Goal: Transaction & Acquisition: Download file/media

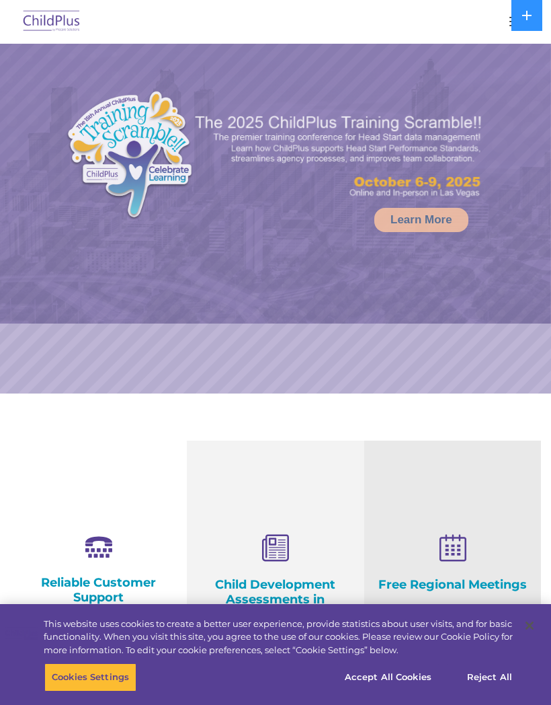
select select "MEDIUM"
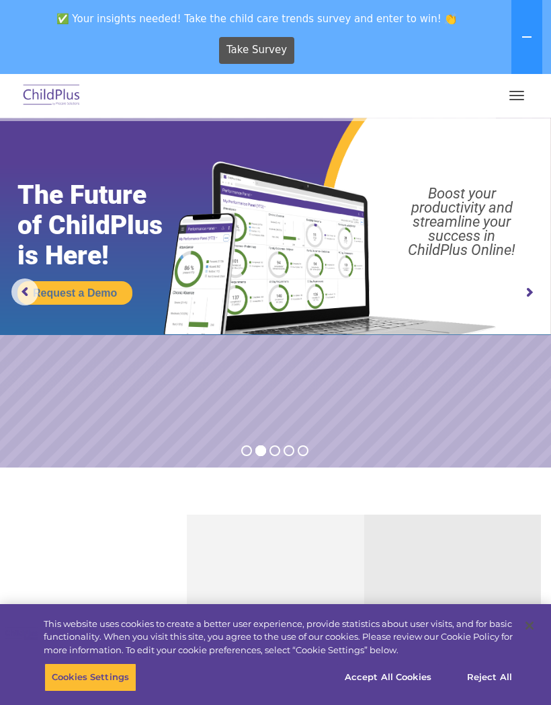
click at [533, 288] on rs-arrow at bounding box center [529, 292] width 27 height 27
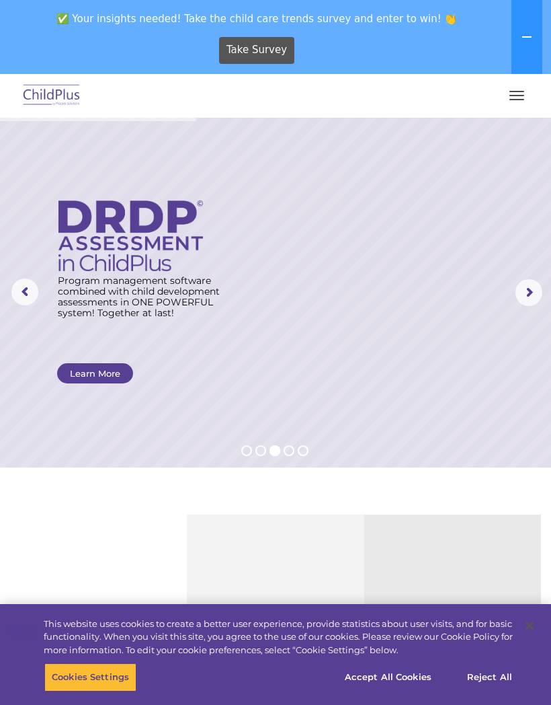
click at [528, 299] on rs-arrow at bounding box center [529, 292] width 27 height 27
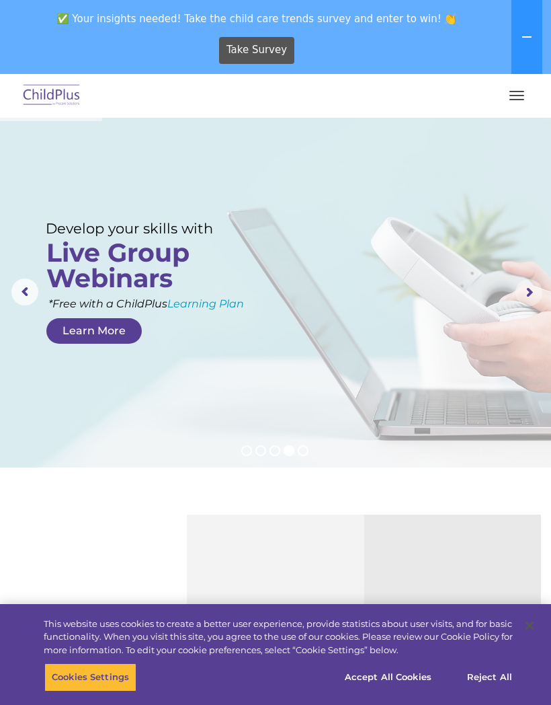
click at [530, 297] on rs-arrow at bounding box center [529, 292] width 27 height 27
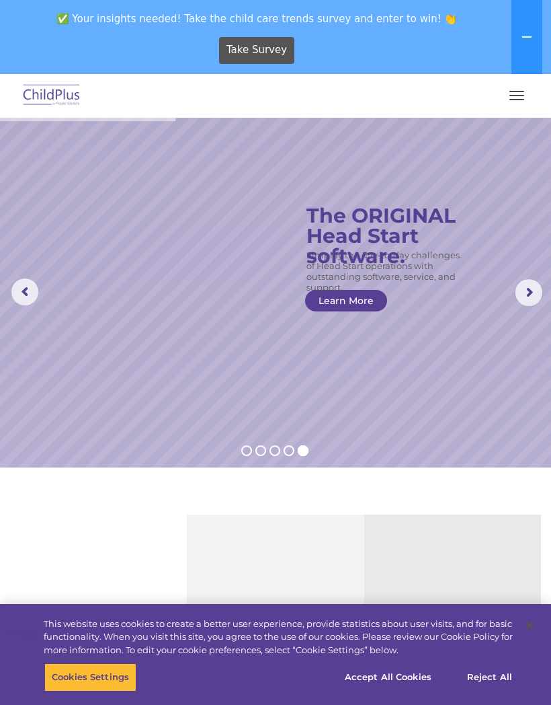
click at [531, 298] on rs-arrow at bounding box center [529, 292] width 27 height 27
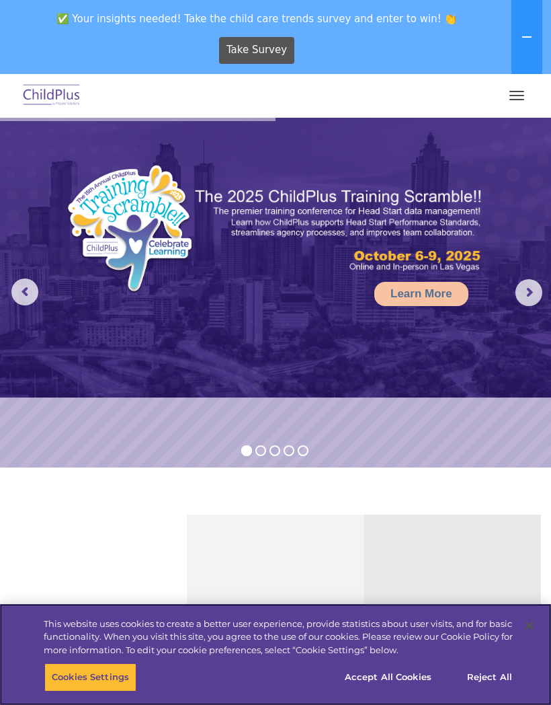
click at [420, 668] on button "Accept All Cookies" at bounding box center [389, 677] width 102 height 28
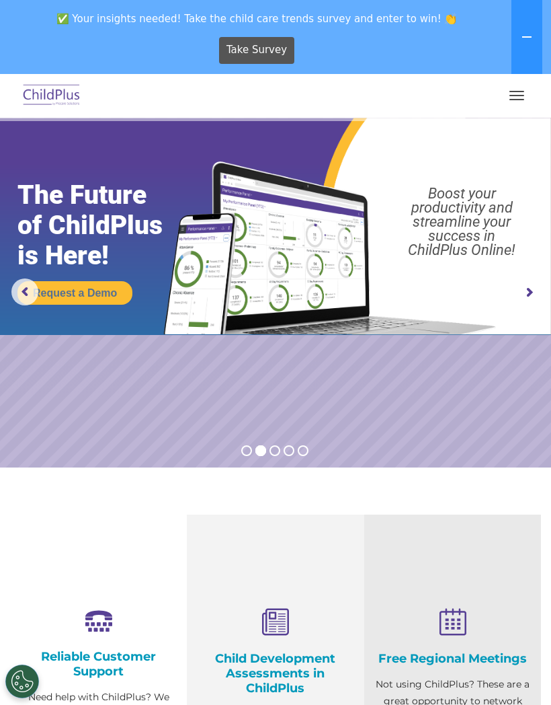
click at [267, 50] on span "Take Survey" at bounding box center [257, 50] width 61 height 24
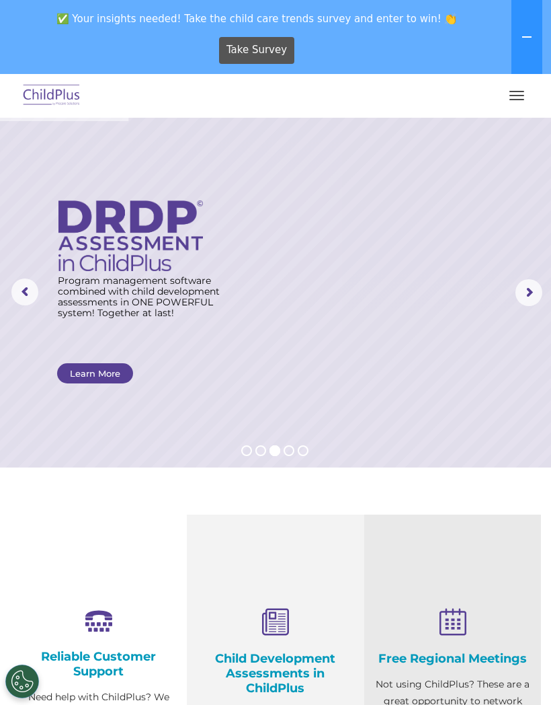
click at [530, 40] on icon at bounding box center [527, 37] width 11 height 11
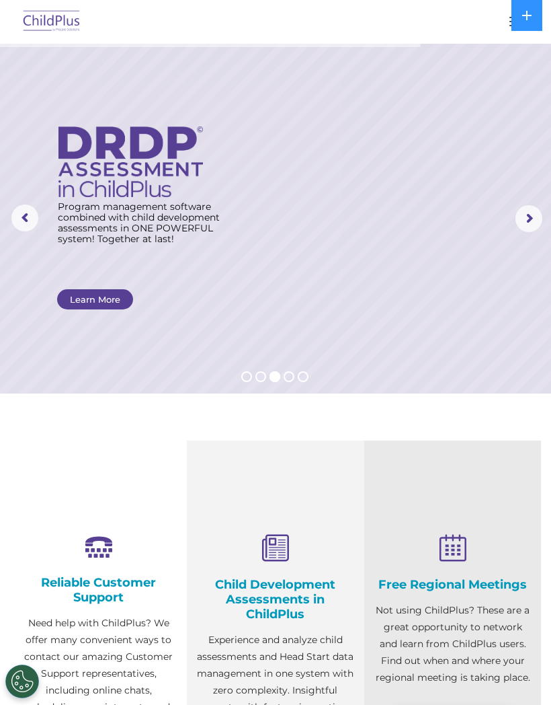
click at [44, 24] on img at bounding box center [51, 22] width 63 height 32
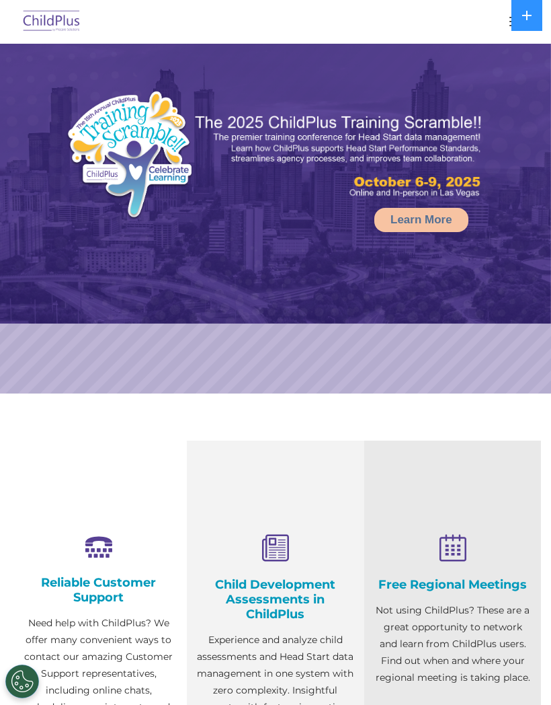
select select "MEDIUM"
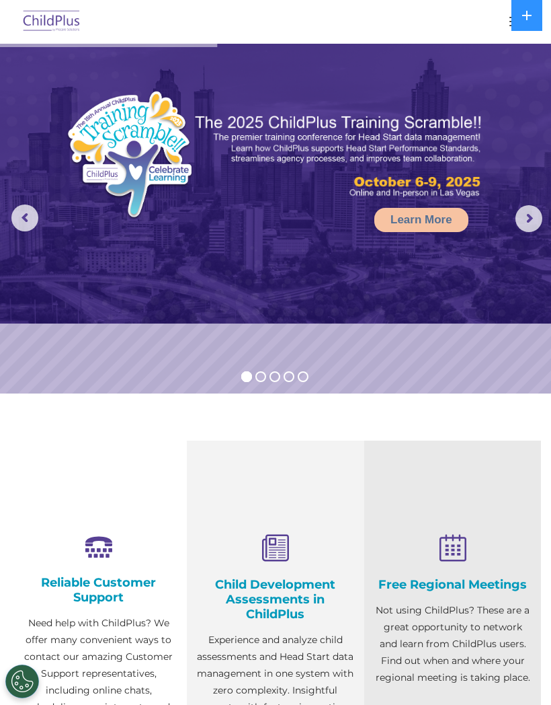
click at [531, 18] on icon at bounding box center [527, 15] width 11 height 11
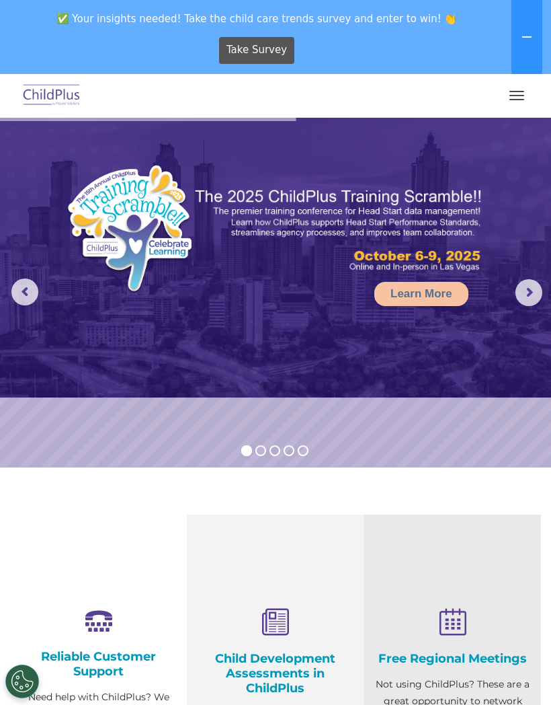
click at [526, 44] on button at bounding box center [527, 37] width 31 height 74
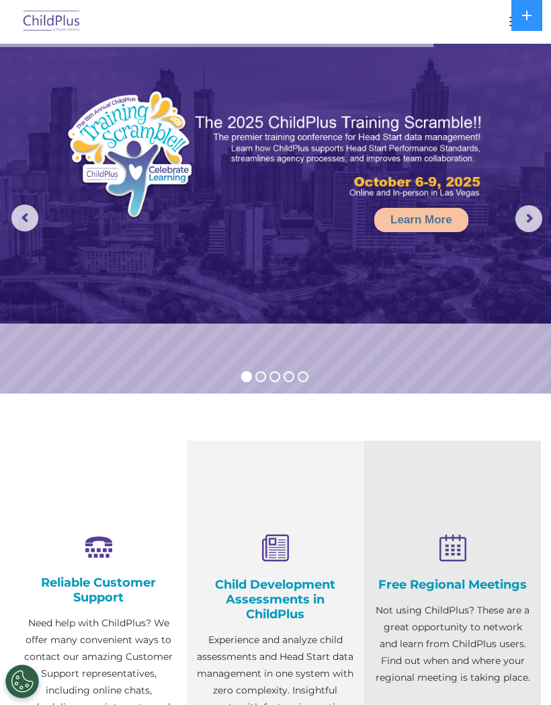
click at [529, 22] on button at bounding box center [527, 15] width 31 height 31
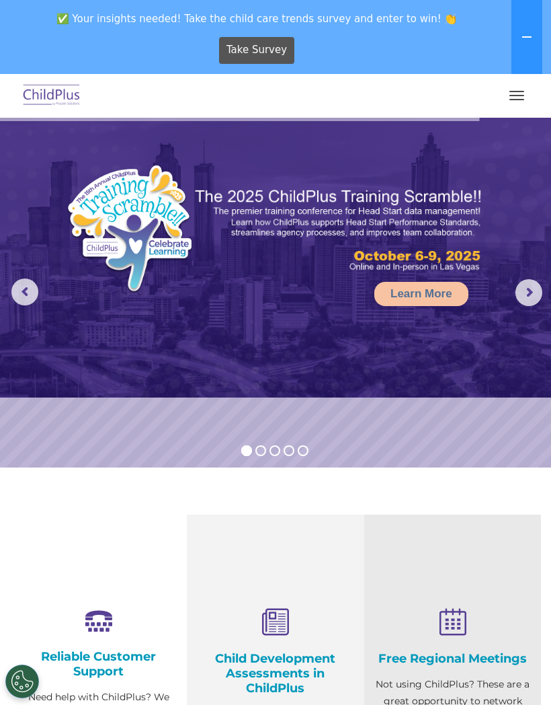
click at [518, 97] on button "button" at bounding box center [517, 96] width 28 height 22
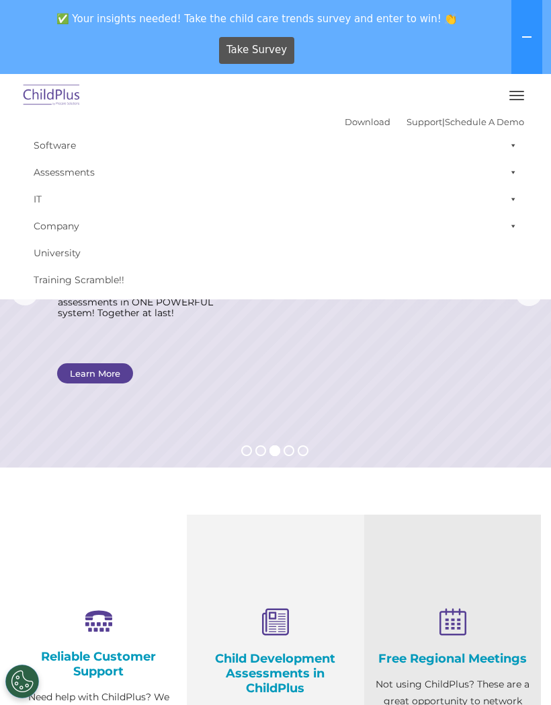
click at [350, 120] on link "Download" at bounding box center [368, 121] width 46 height 11
